Goal: Information Seeking & Learning: Learn about a topic

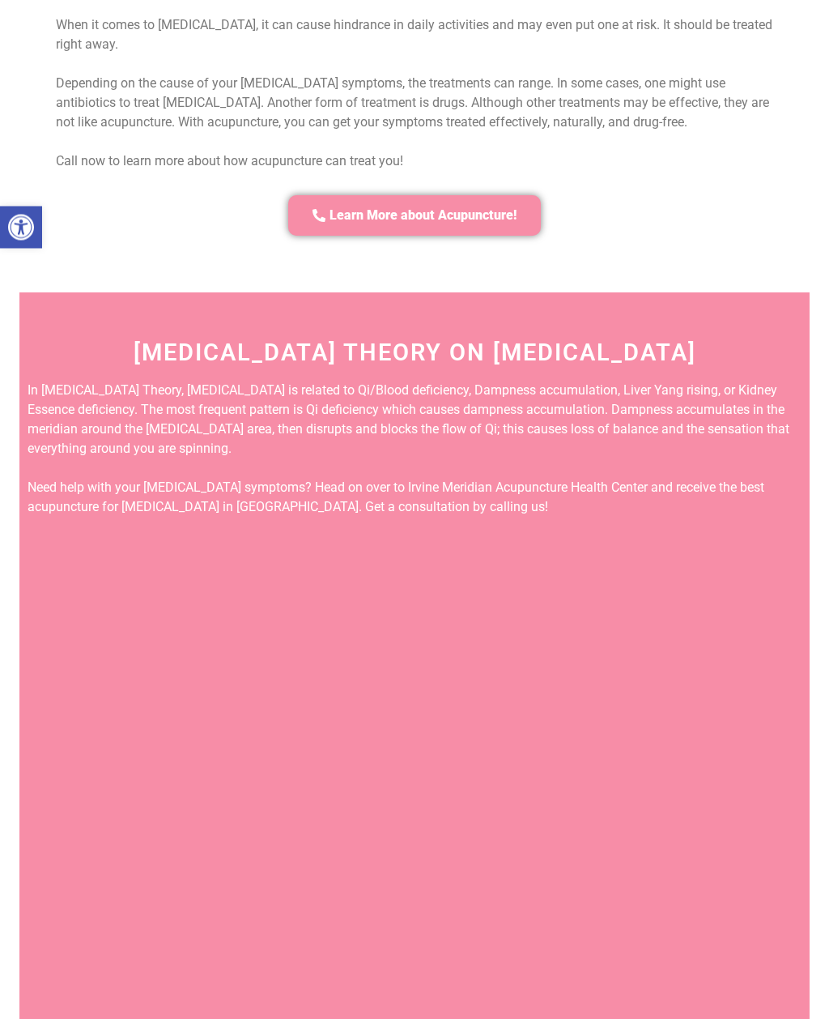
scroll to position [1951, 0]
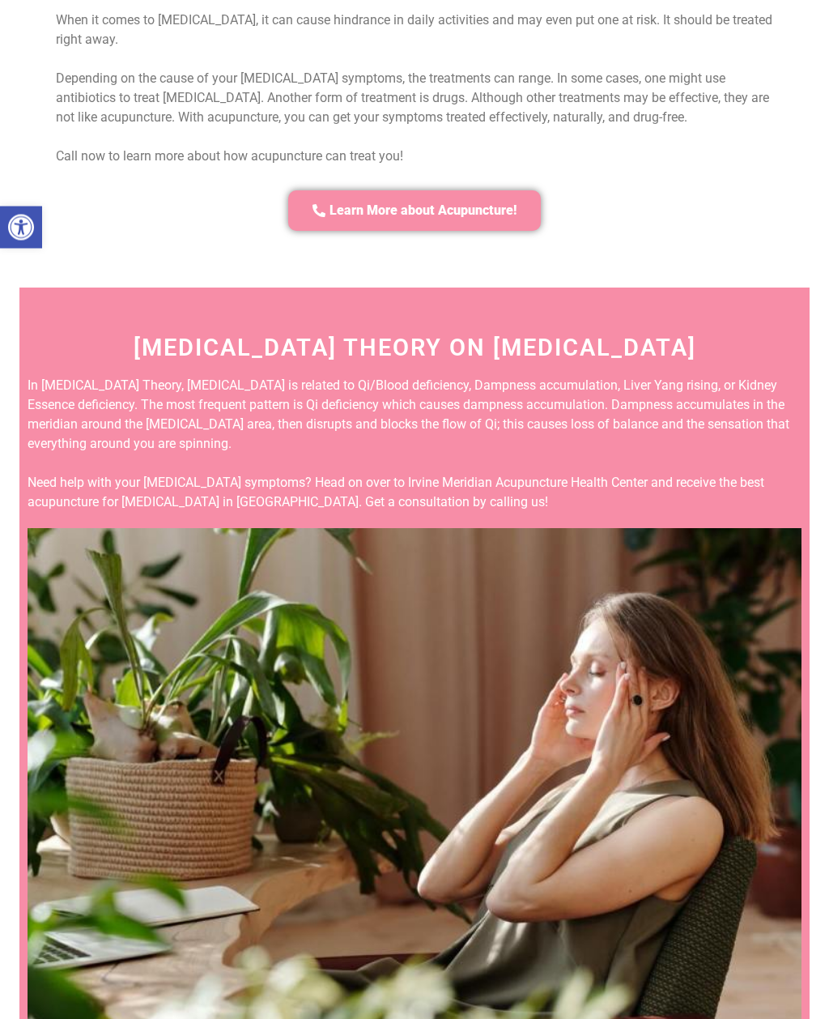
click at [761, 553] on img at bounding box center [415, 787] width 774 height 517
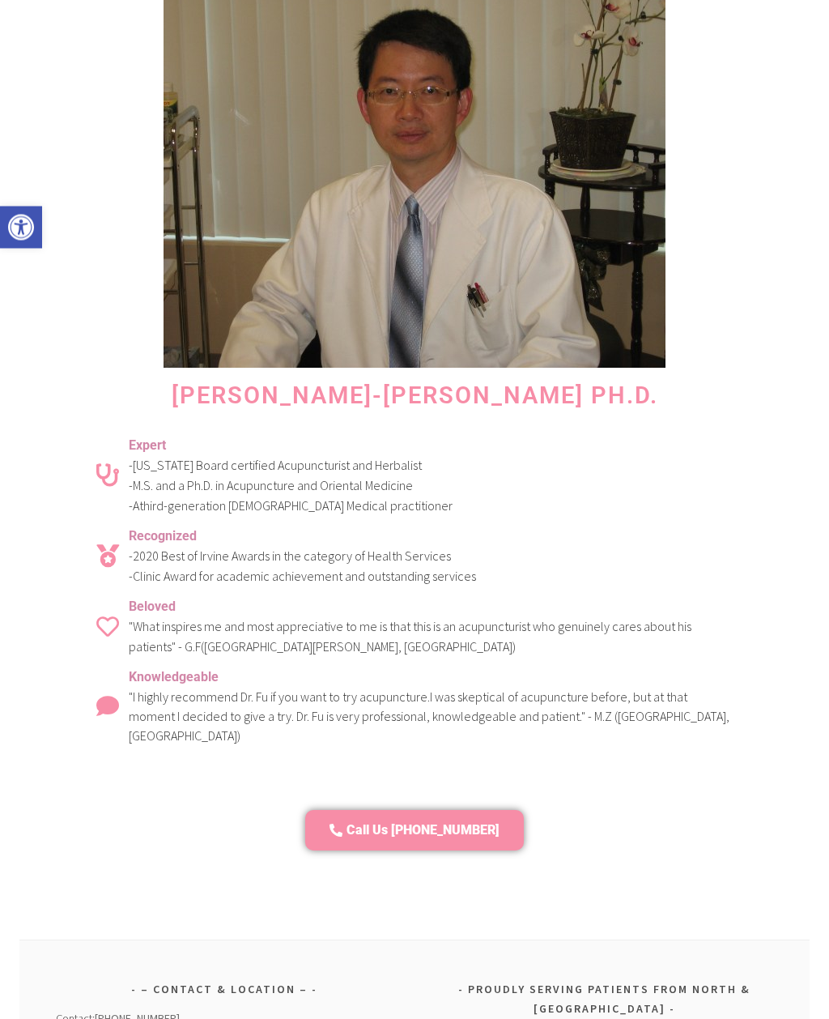
scroll to position [5497, 0]
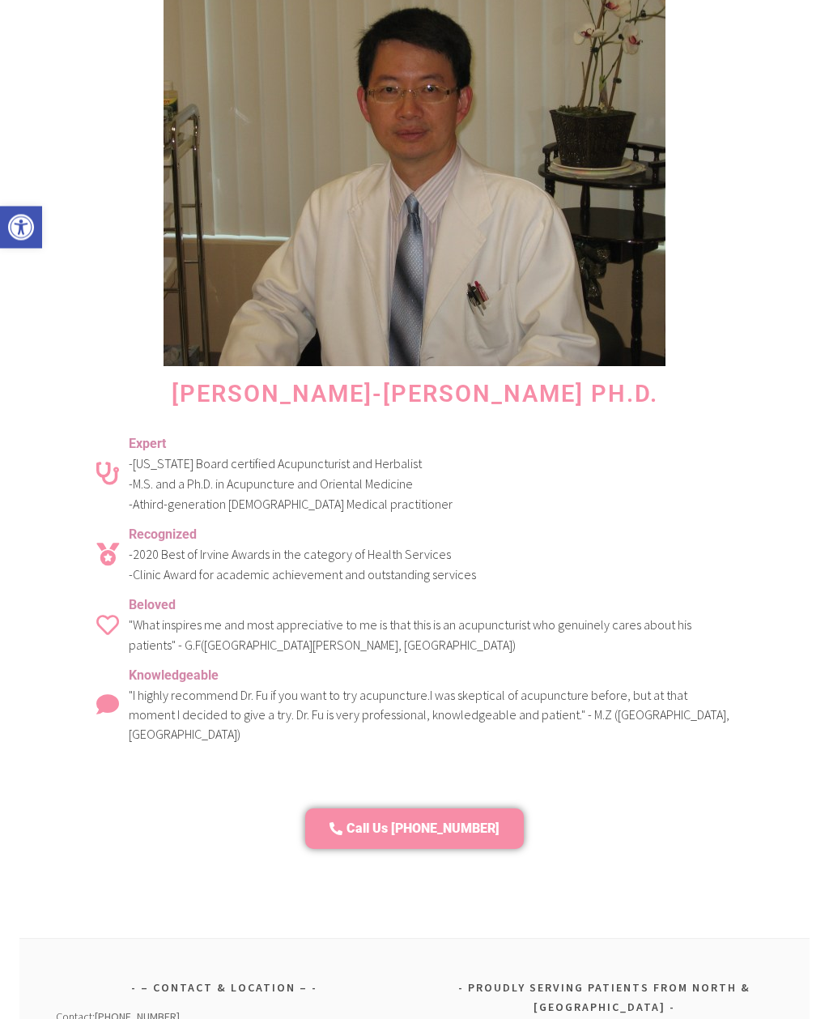
click at [792, 688] on section "Award-Winning Acupuncturist Dr. Chun-Ming Fu Ph.D. Expert - California Board ce…" at bounding box center [414, 396] width 790 height 1086
click at [805, 682] on section "Award-Winning Acupuncturist Dr. Chun-Ming Fu Ph.D. Expert - California Board ce…" at bounding box center [414, 396] width 790 height 1086
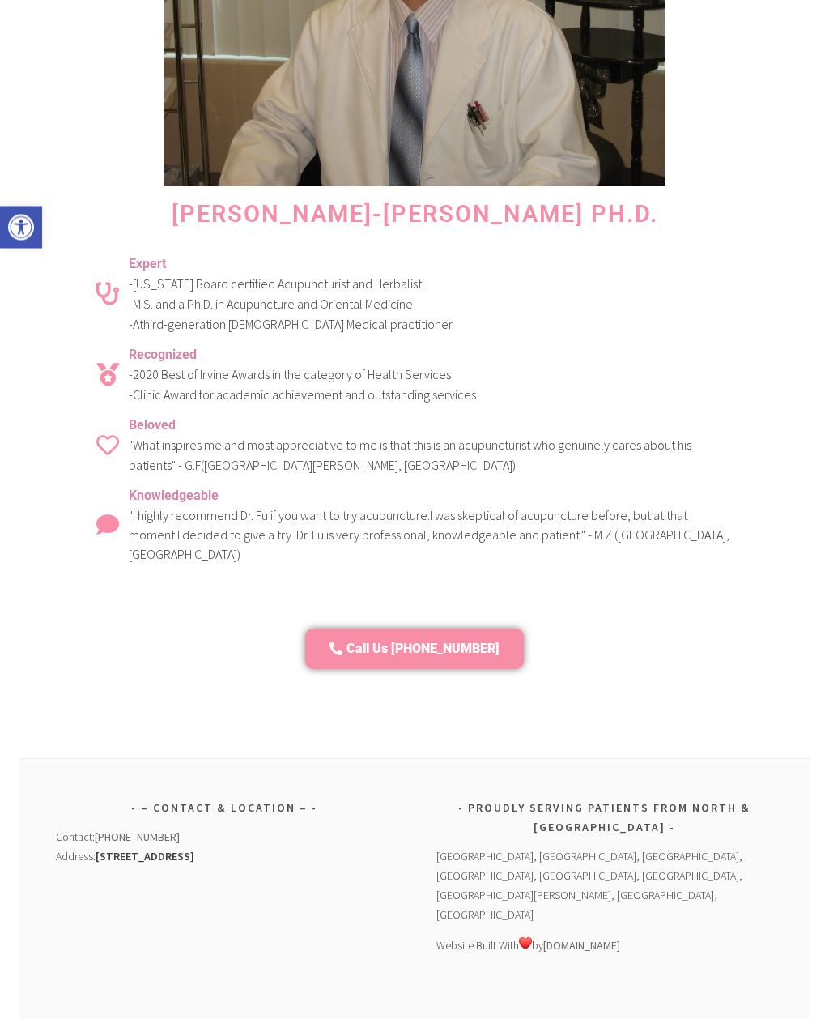
scroll to position [5689, 0]
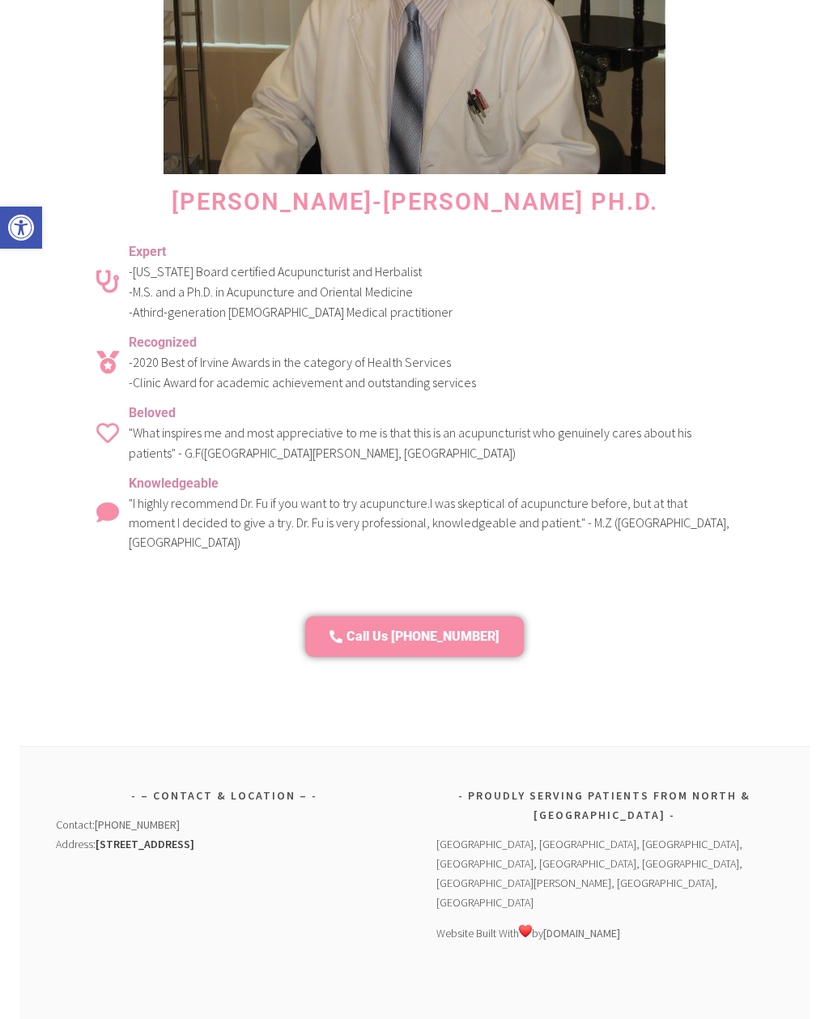
click at [793, 564] on section "Award-Winning Acupuncturist Dr. Chun-Ming Fu Ph.D. Expert - California Board ce…" at bounding box center [414, 204] width 790 height 1086
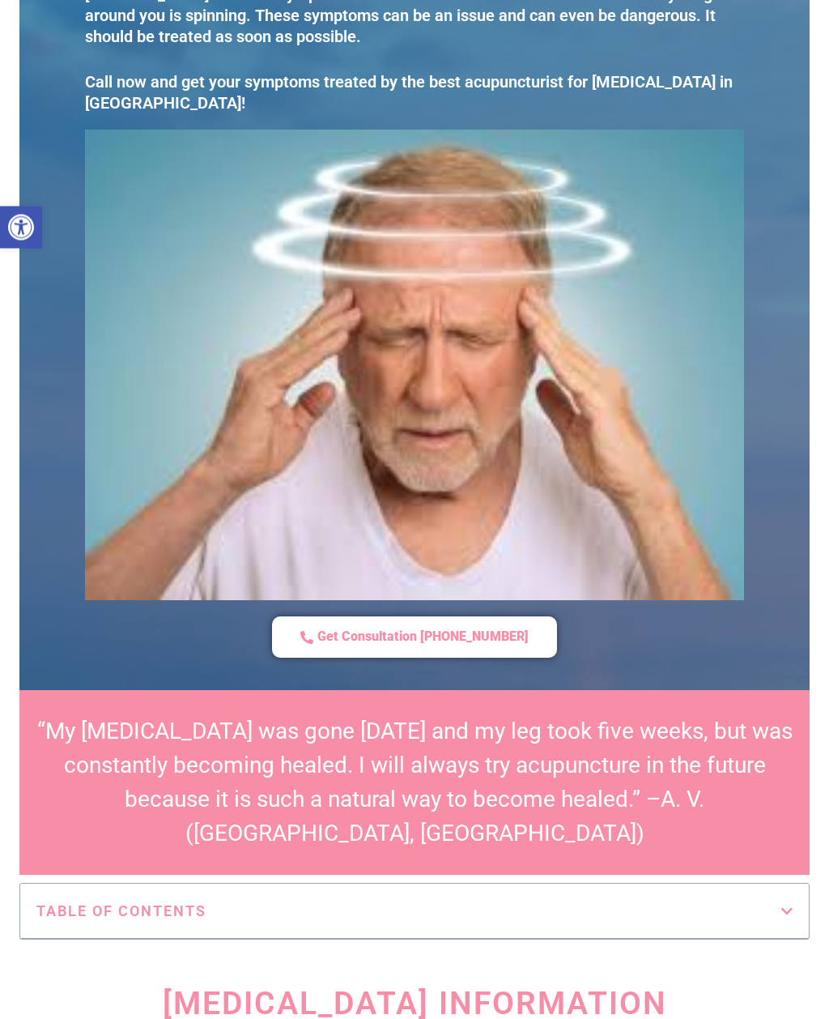
scroll to position [0, 0]
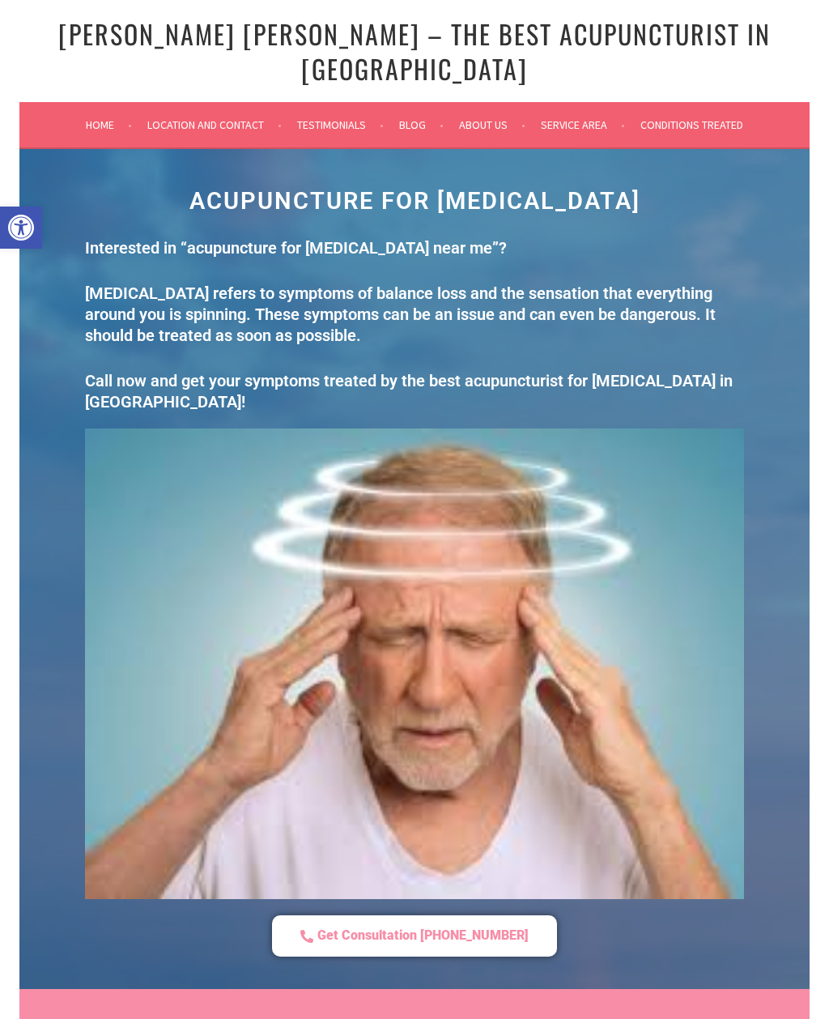
click at [712, 115] on link "Conditions Treated" at bounding box center [692, 124] width 103 height 19
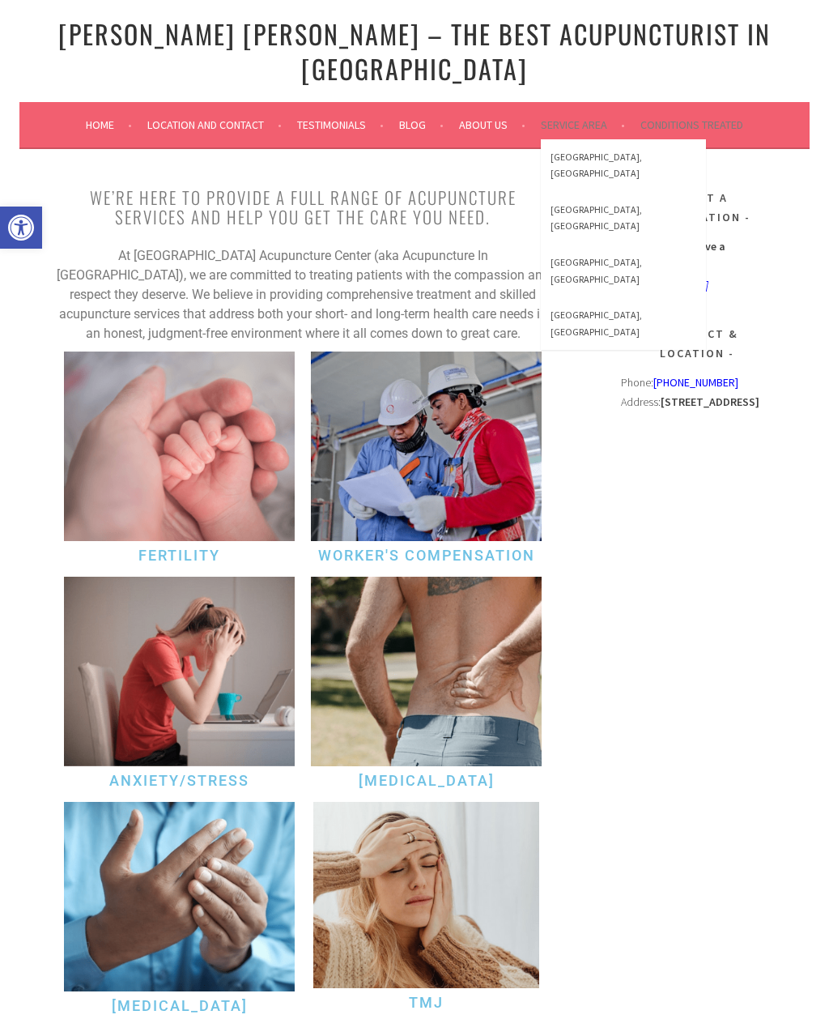
click at [412, 115] on link "Blog" at bounding box center [421, 124] width 45 height 19
click at [589, 139] on link "[GEOGRAPHIC_DATA], [GEOGRAPHIC_DATA]" at bounding box center [623, 165] width 165 height 53
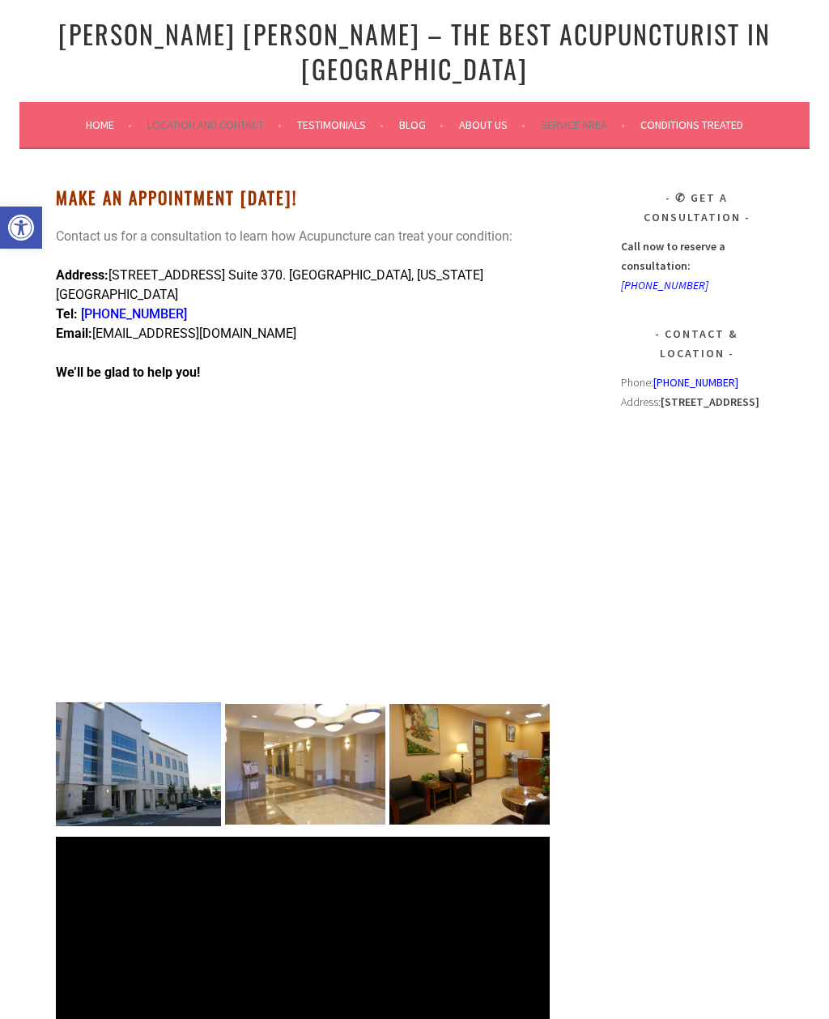
click at [101, 115] on link "Home" at bounding box center [109, 124] width 46 height 19
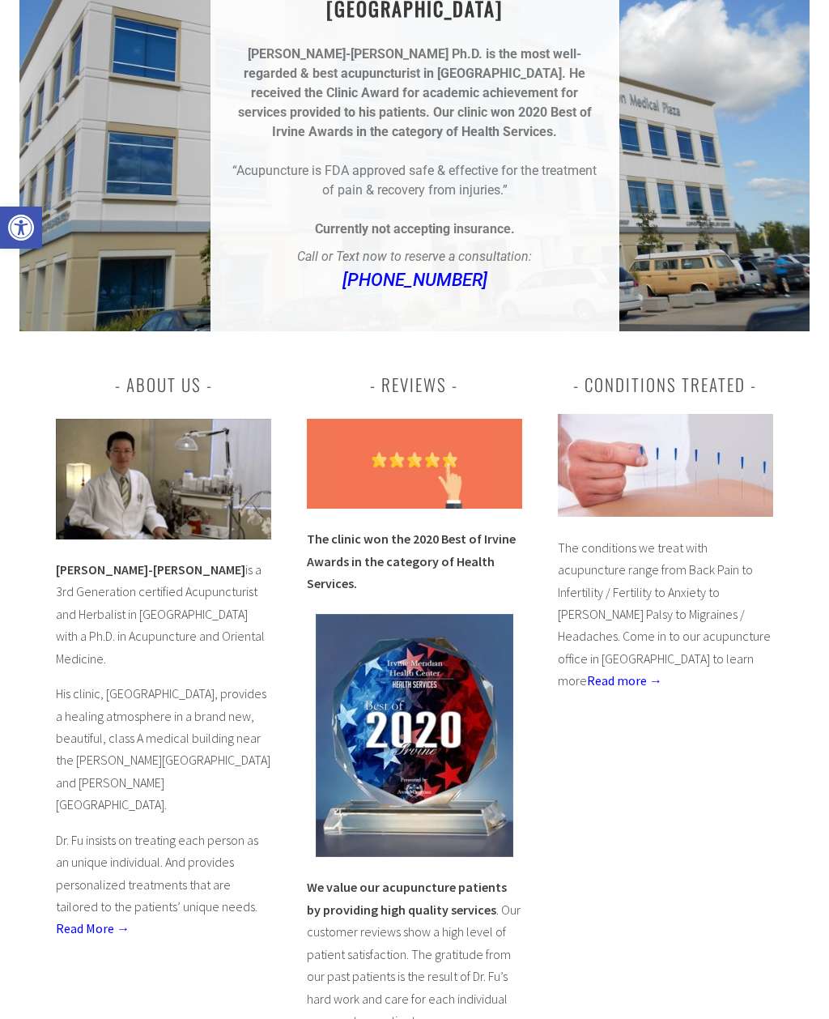
scroll to position [231, 0]
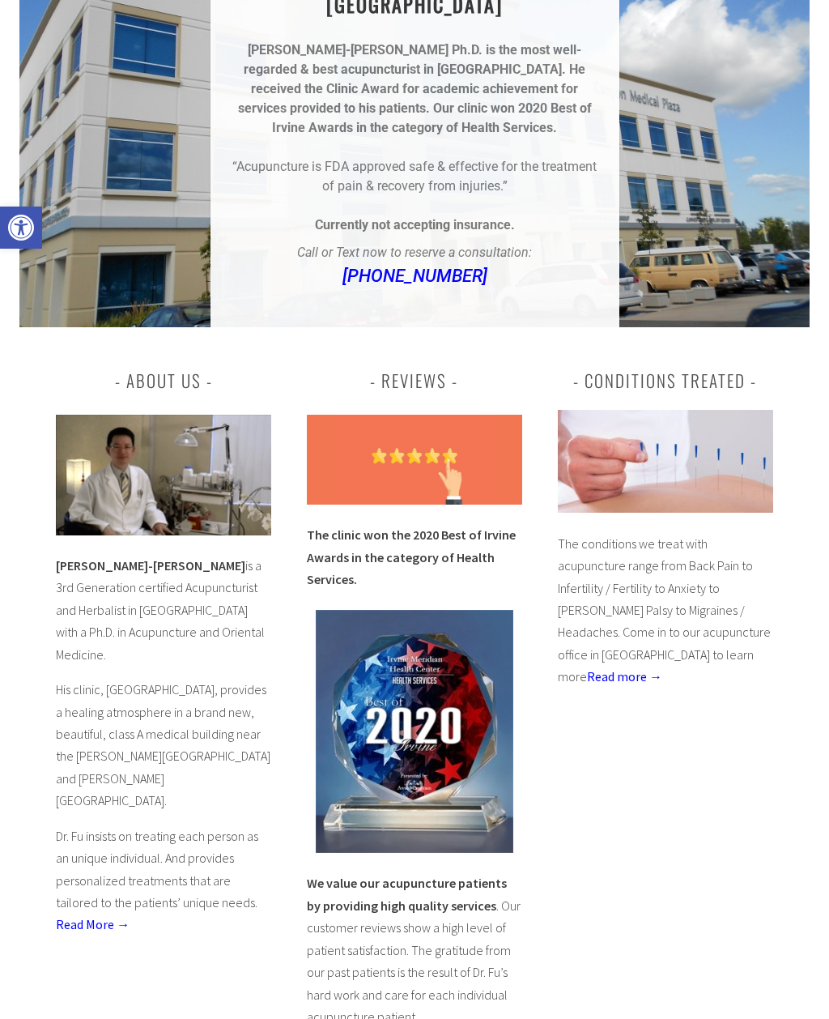
click at [662, 668] on link "Read more →" at bounding box center [624, 676] width 75 height 16
